Goal: Task Accomplishment & Management: Manage account settings

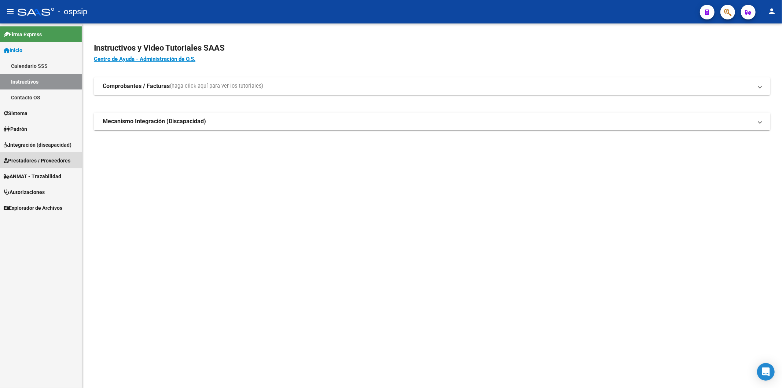
click at [44, 161] on span "Prestadores / Proveedores" at bounding box center [37, 160] width 67 height 8
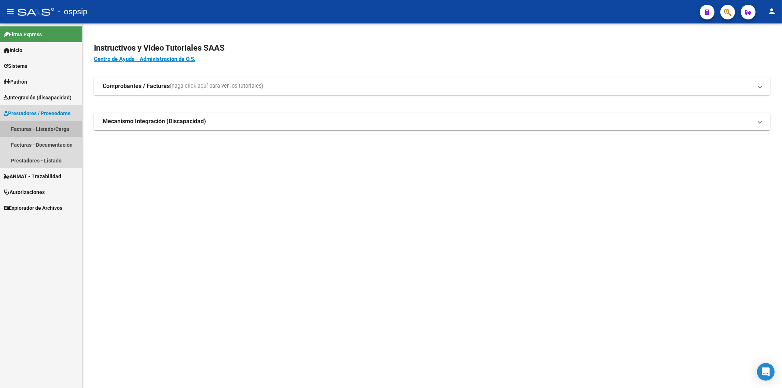
click at [43, 130] on link "Facturas - Listado/Carga" at bounding box center [41, 129] width 82 height 16
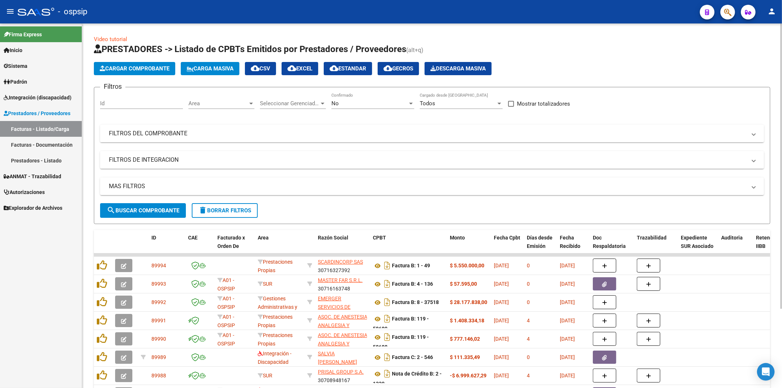
click at [606, 138] on mat-expansion-panel-header "FILTROS DEL COMPROBANTE" at bounding box center [432, 134] width 664 height 18
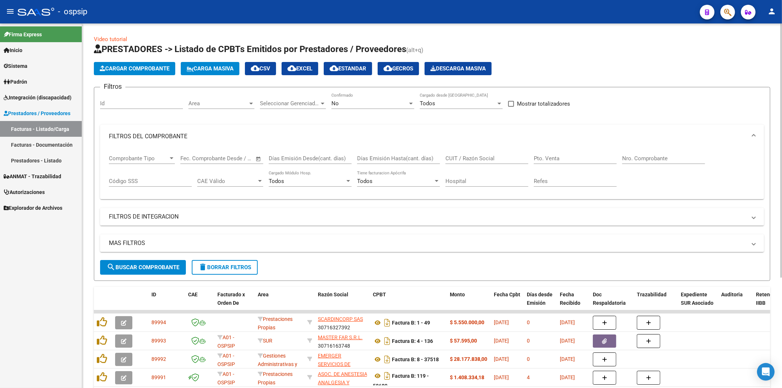
click at [409, 102] on div at bounding box center [411, 103] width 7 height 6
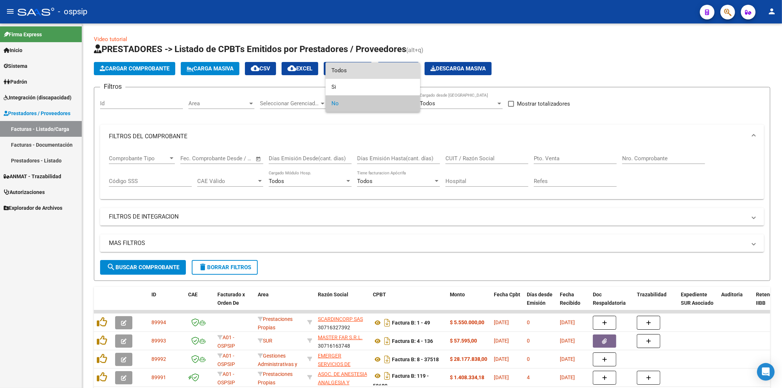
click at [362, 67] on span "Todos" at bounding box center [372, 70] width 83 height 16
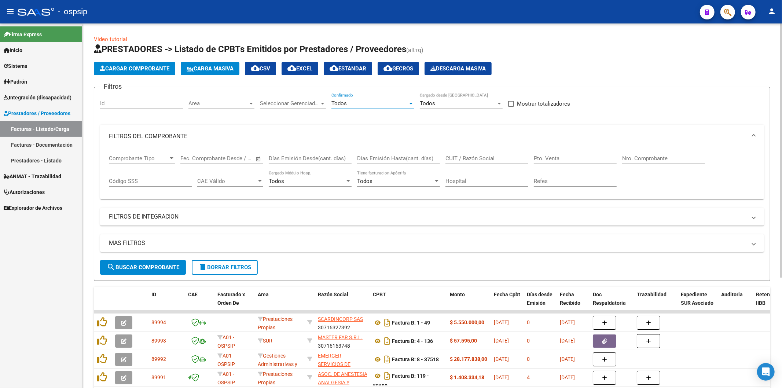
click at [659, 160] on input "Nro. Comprobante" at bounding box center [663, 158] width 83 height 7
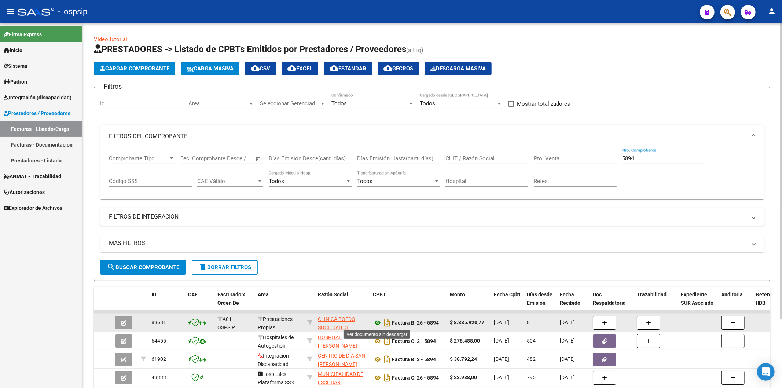
type input "5894"
click at [377, 323] on icon at bounding box center [378, 322] width 10 height 9
